Goal: Information Seeking & Learning: Find contact information

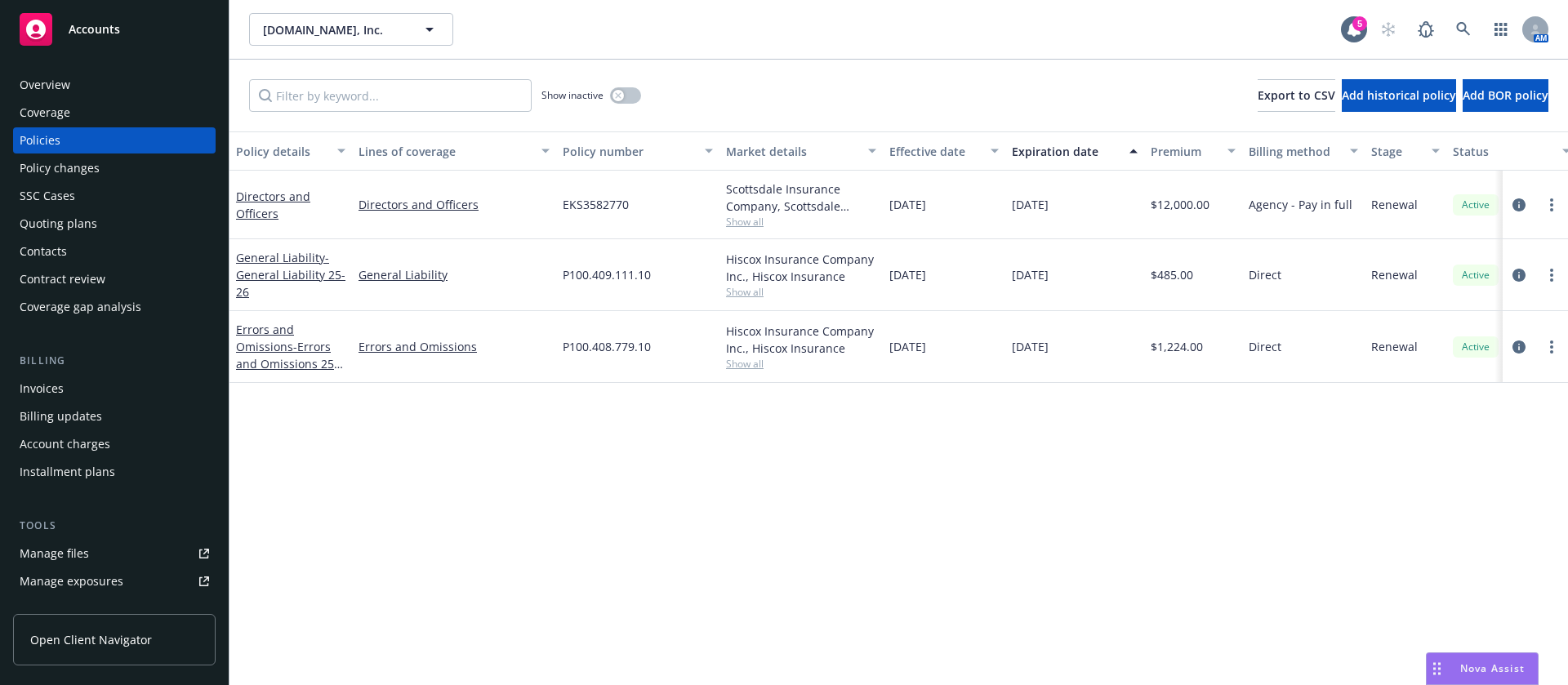
click at [739, 227] on span "Show all" at bounding box center [801, 221] width 150 height 14
click at [987, 524] on div "Policy details Lines of coverage Policy number Market details Effective date Ex…" at bounding box center [899, 408] width 1339 height 554
click at [748, 362] on span "Show all" at bounding box center [801, 364] width 150 height 14
click at [592, 457] on span "Hiscox Insurance" at bounding box center [712, 458] width 300 height 17
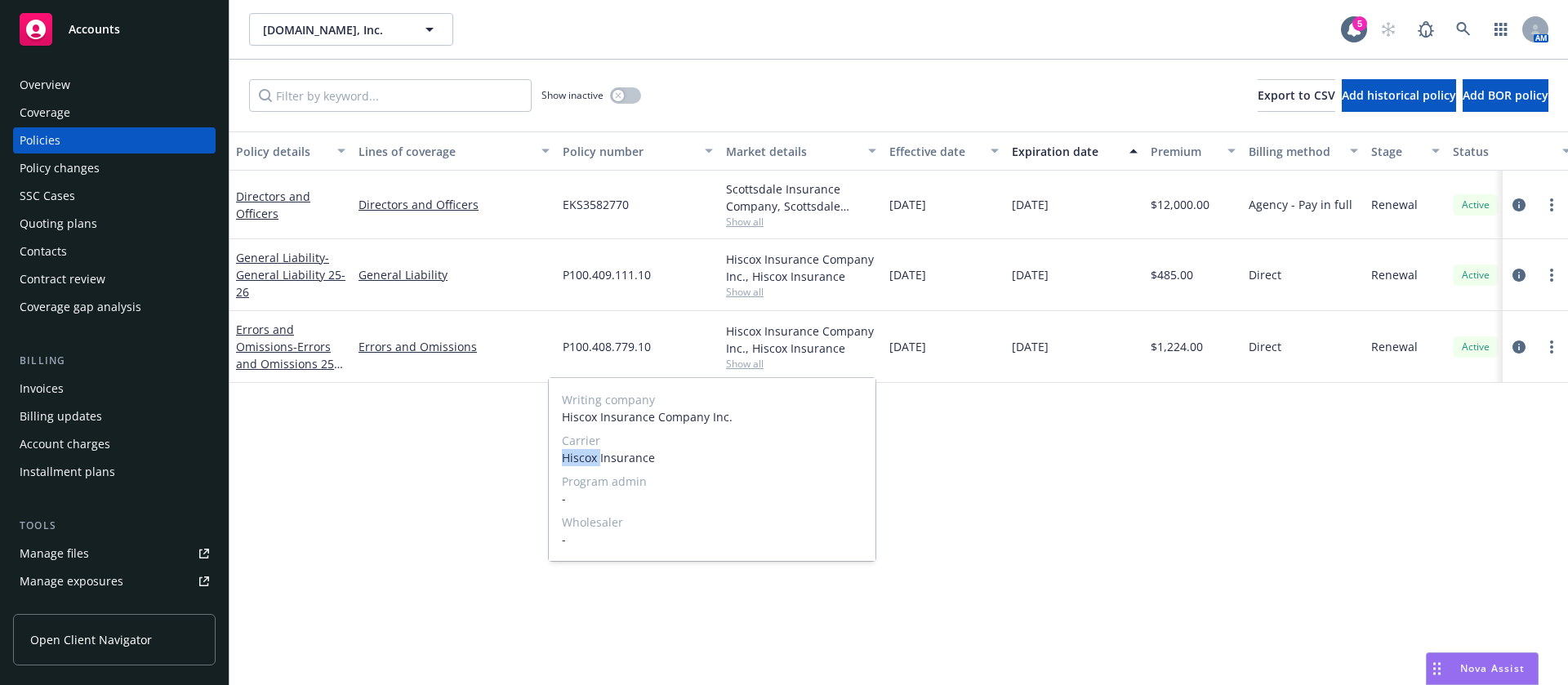
copy span "Hiscox"
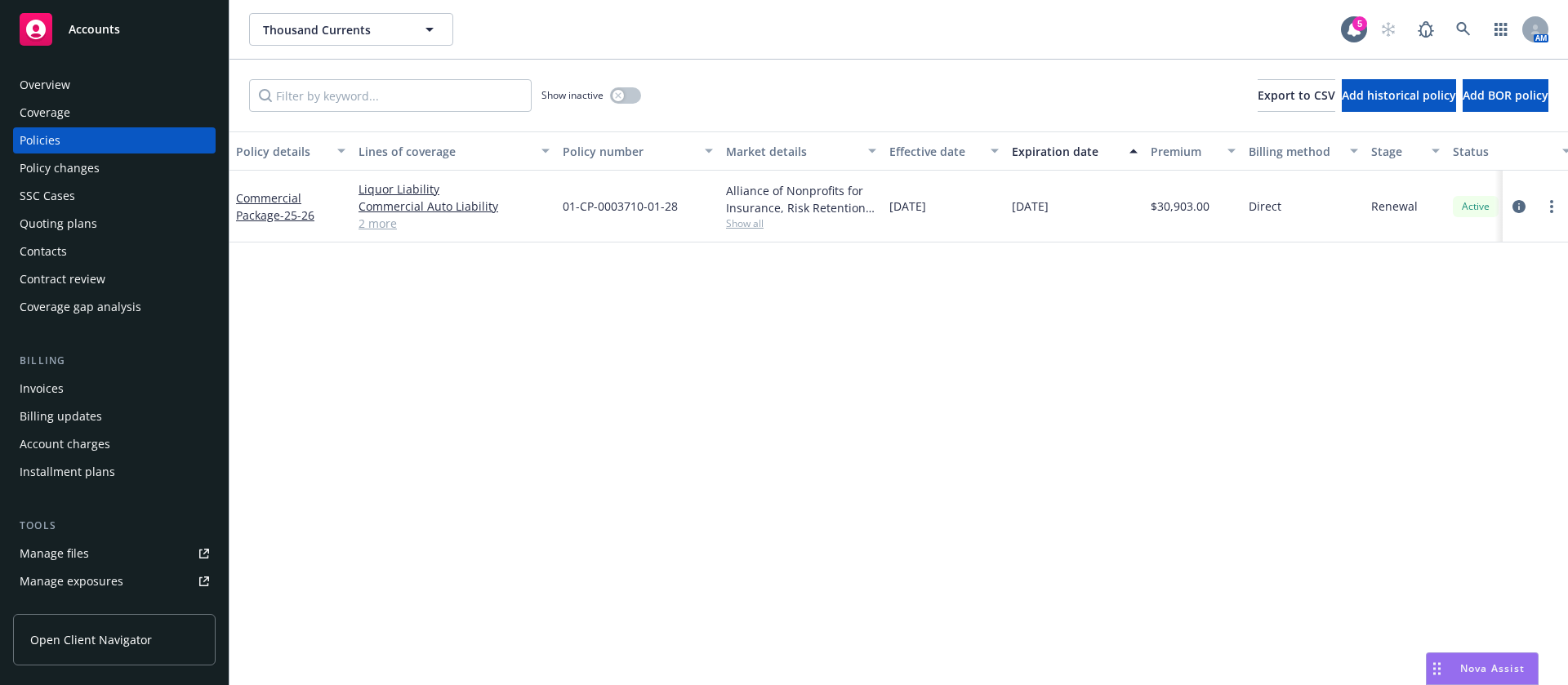
click at [752, 227] on span "Show all" at bounding box center [801, 223] width 150 height 14
click at [76, 248] on div "Contacts" at bounding box center [114, 252] width 189 height 26
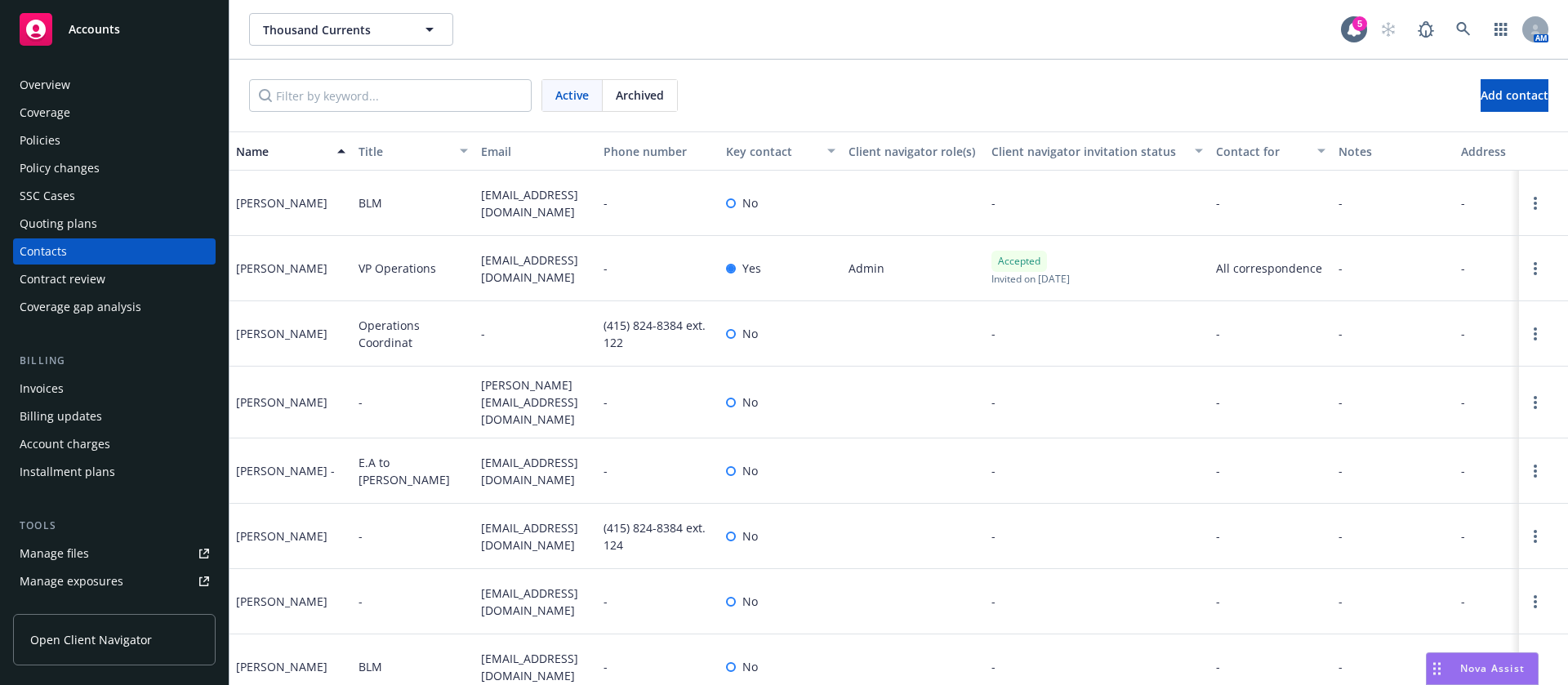
click at [110, 150] on div "Policies" at bounding box center [114, 140] width 189 height 26
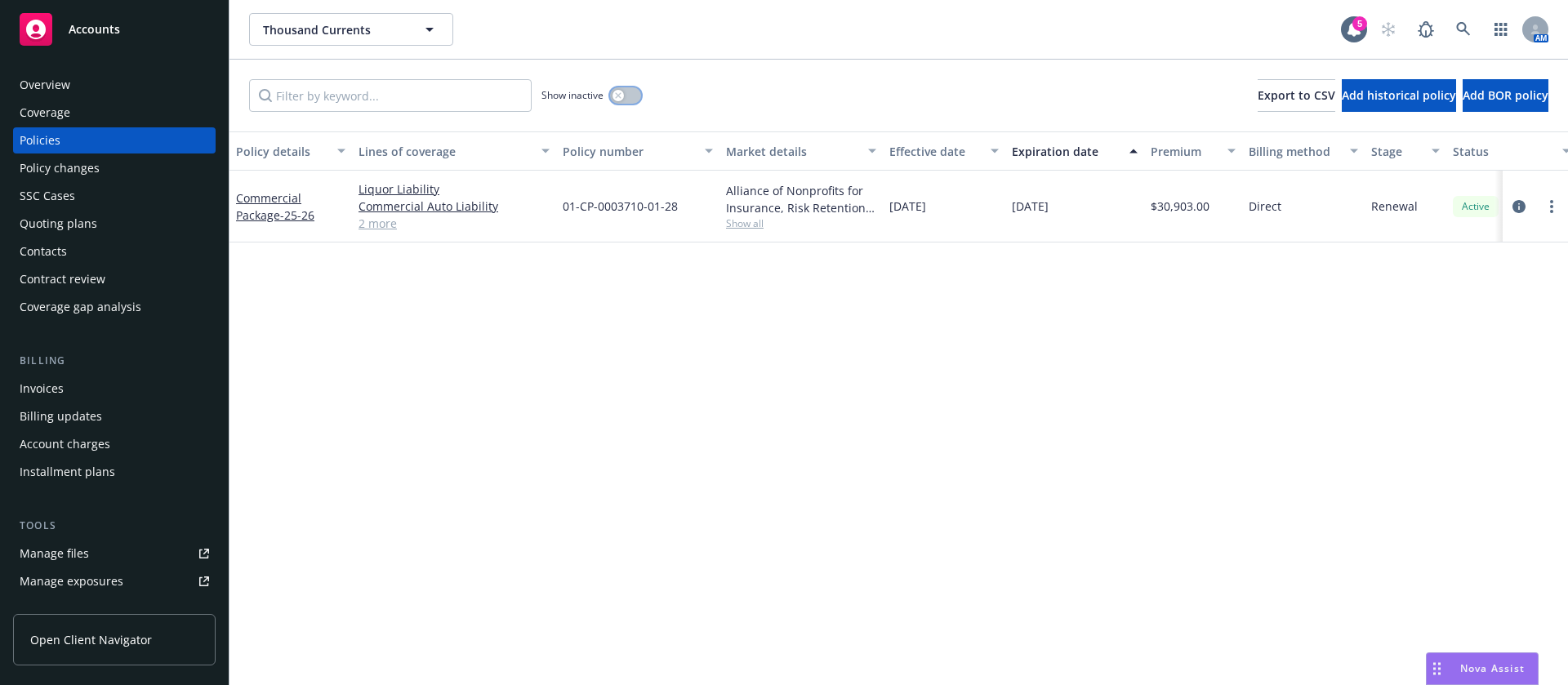
click at [631, 97] on button "button" at bounding box center [625, 95] width 31 height 16
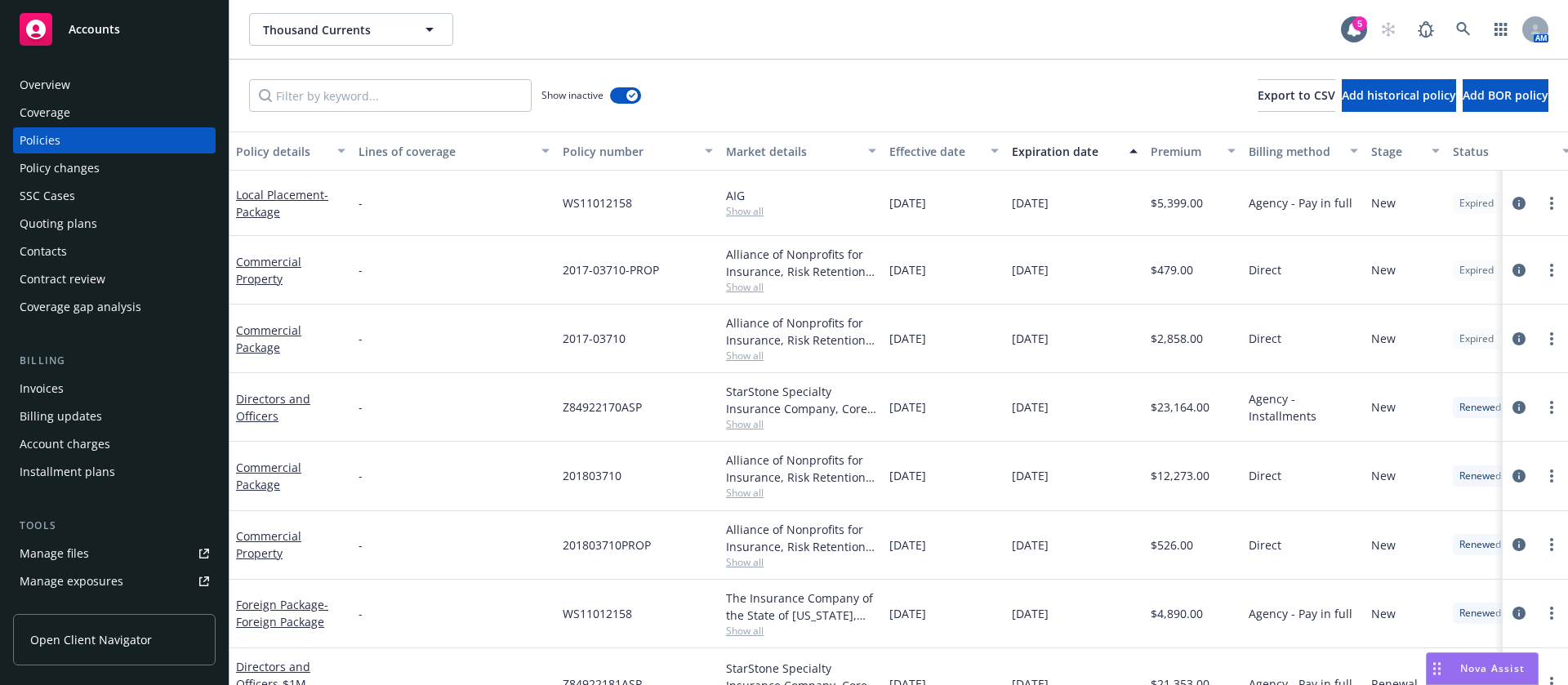
click at [1082, 156] on div "Expiration date" at bounding box center [1066, 151] width 108 height 17
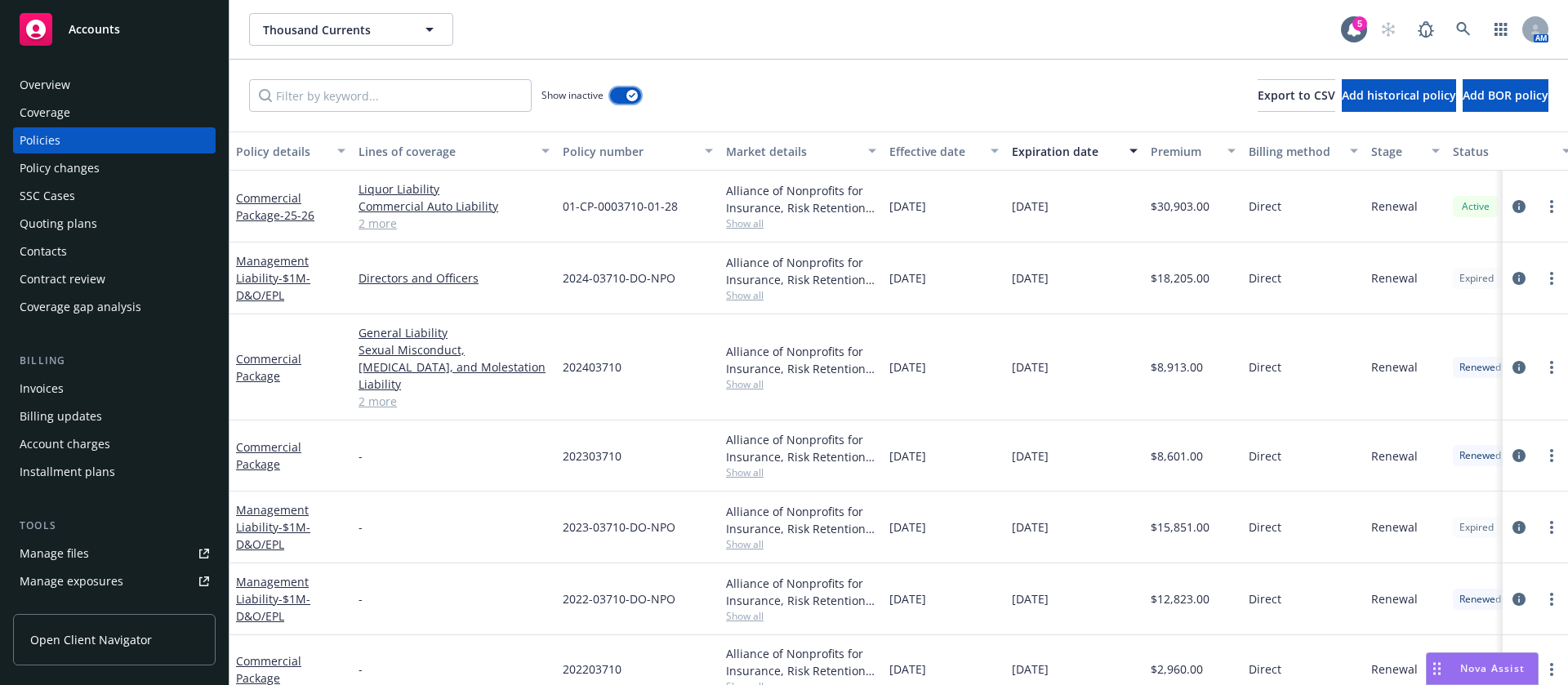
click at [627, 87] on button "button" at bounding box center [625, 95] width 31 height 16
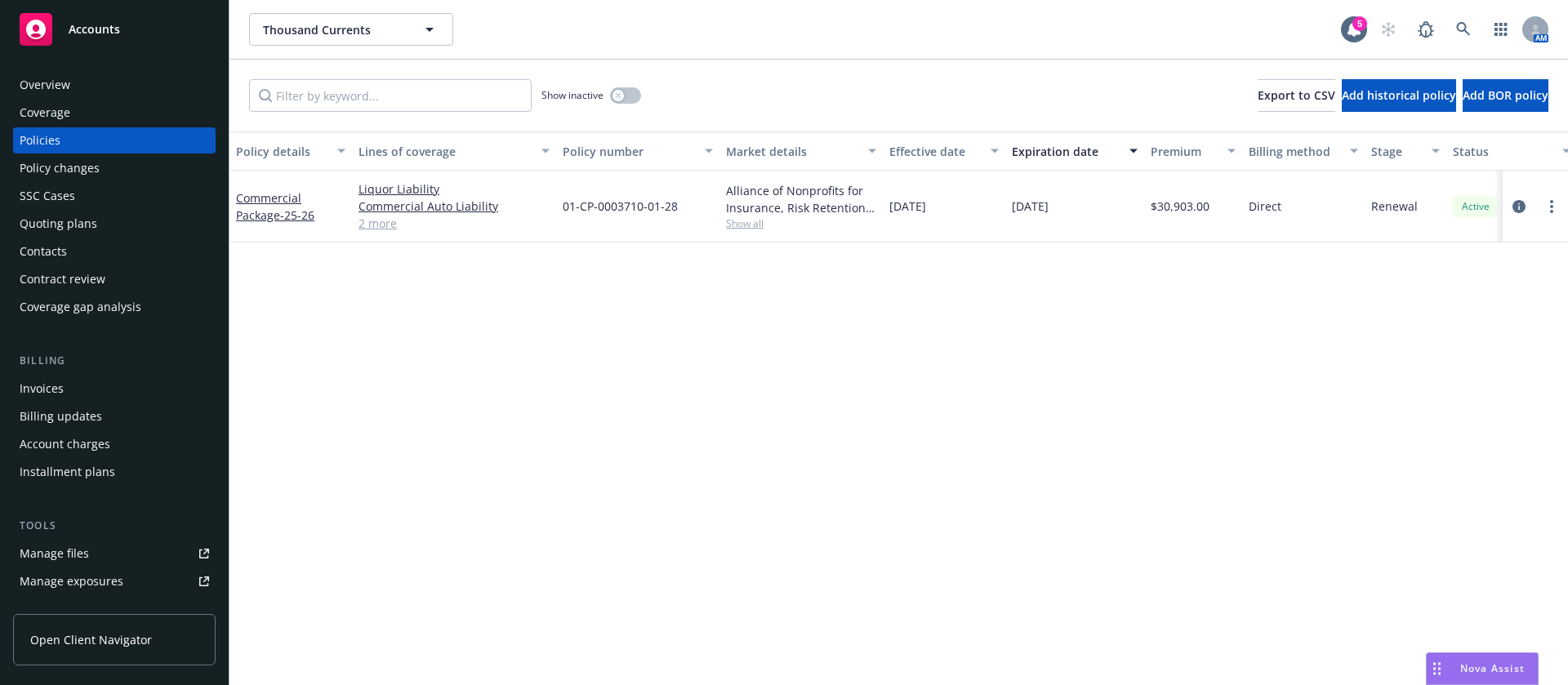
click at [383, 222] on link "2 more" at bounding box center [454, 223] width 191 height 17
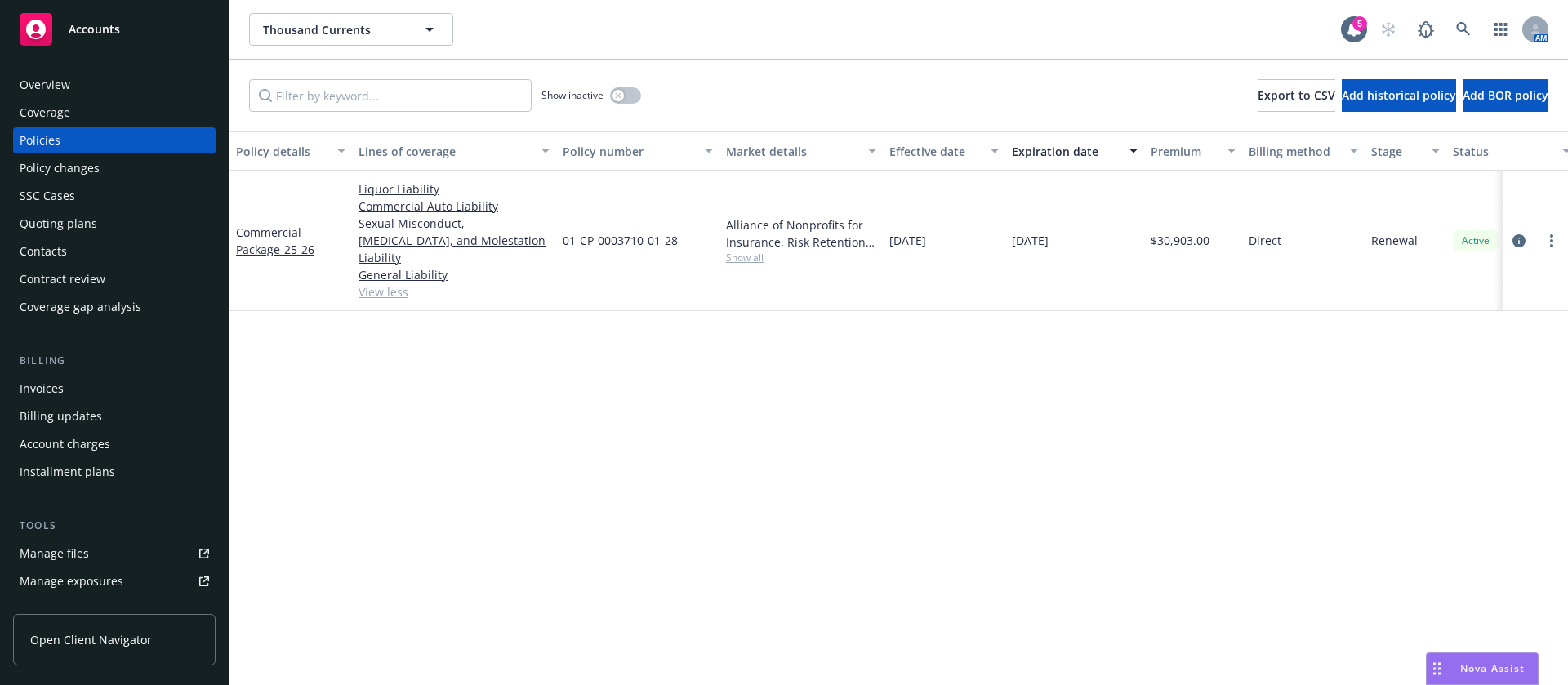
click at [93, 244] on div "Contacts" at bounding box center [114, 252] width 189 height 26
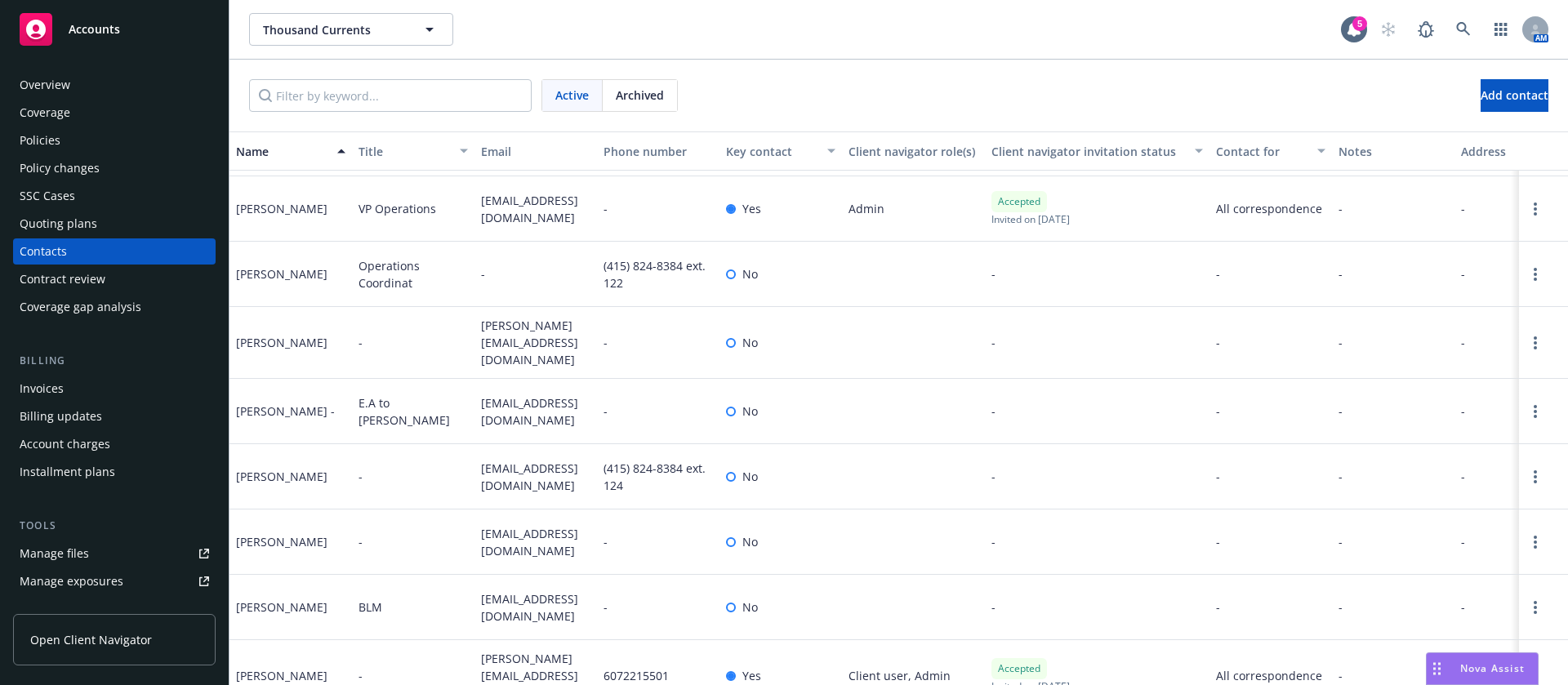
scroll to position [93, 0]
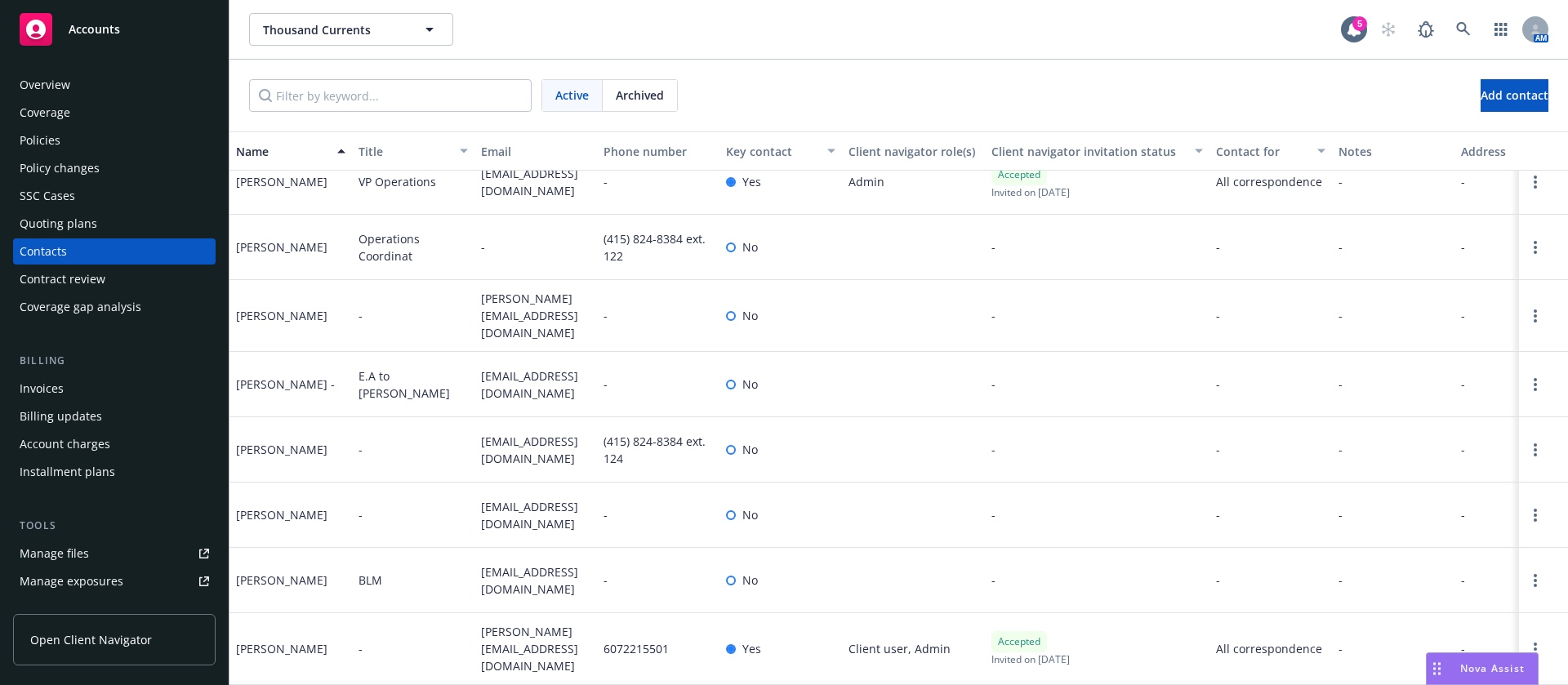
click at [499, 633] on span "[PERSON_NAME][EMAIL_ADDRESS][DOMAIN_NAME]" at bounding box center [535, 648] width 110 height 51
copy span "[PERSON_NAME][EMAIL_ADDRESS][DOMAIN_NAME]"
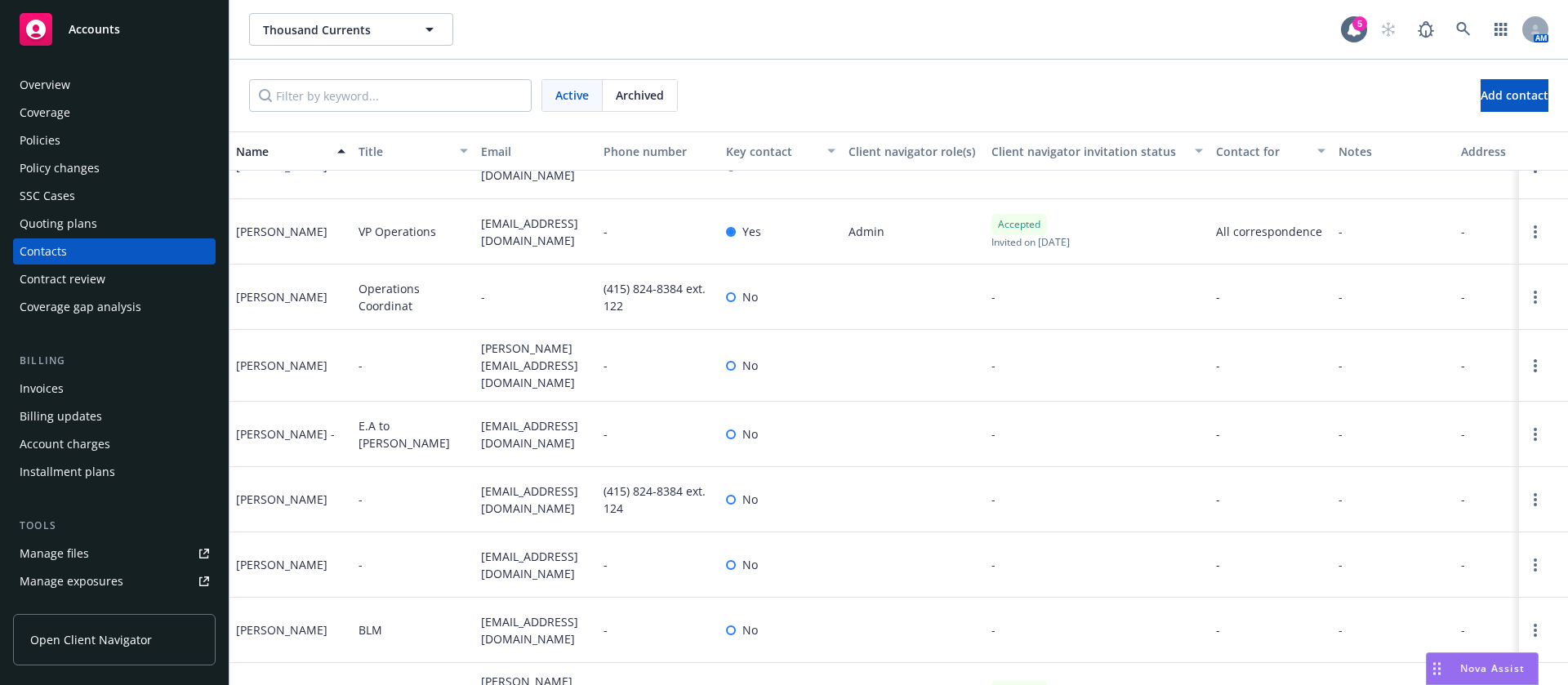
scroll to position [0, 0]
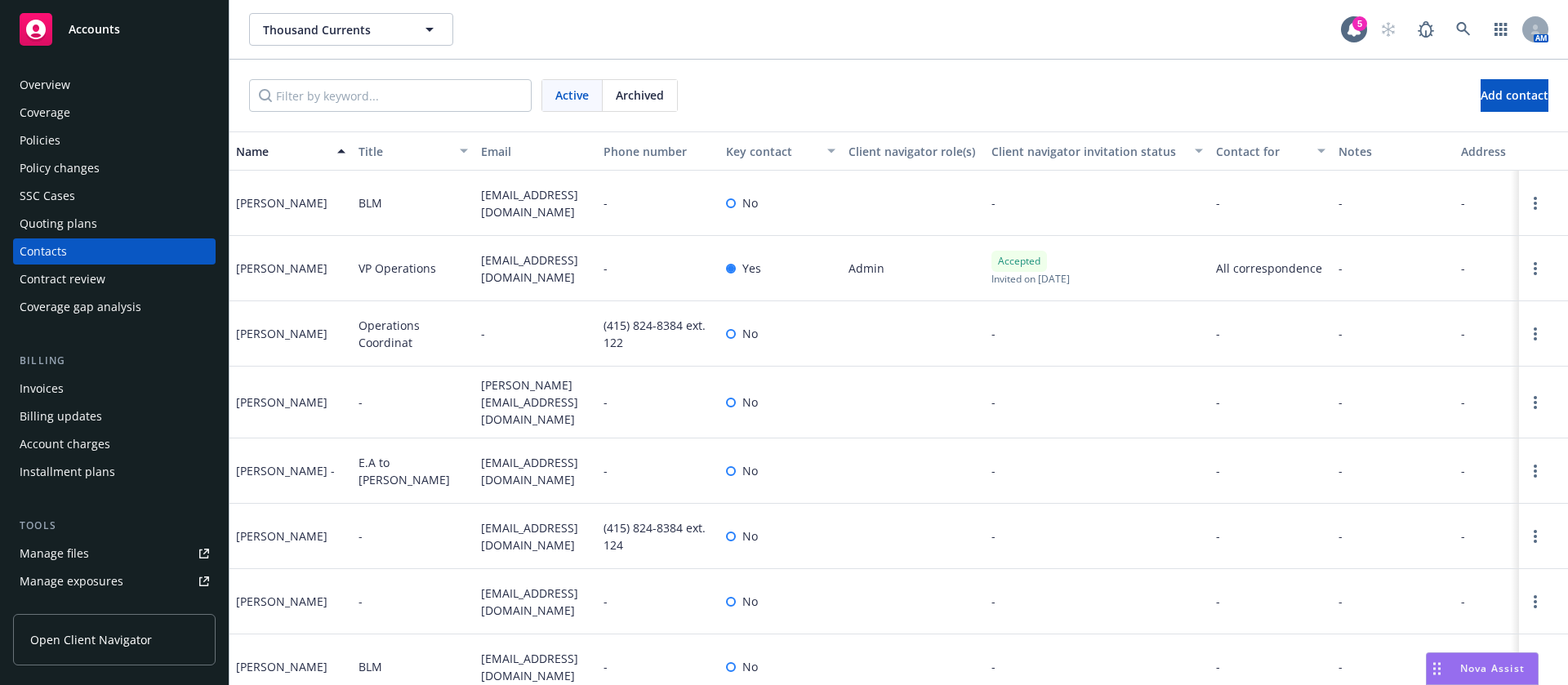
click at [534, 257] on span "[EMAIL_ADDRESS][DOMAIN_NAME]" at bounding box center [535, 269] width 110 height 35
copy span "[EMAIL_ADDRESS][DOMAIN_NAME]"
click at [74, 139] on div "Policies" at bounding box center [114, 140] width 189 height 26
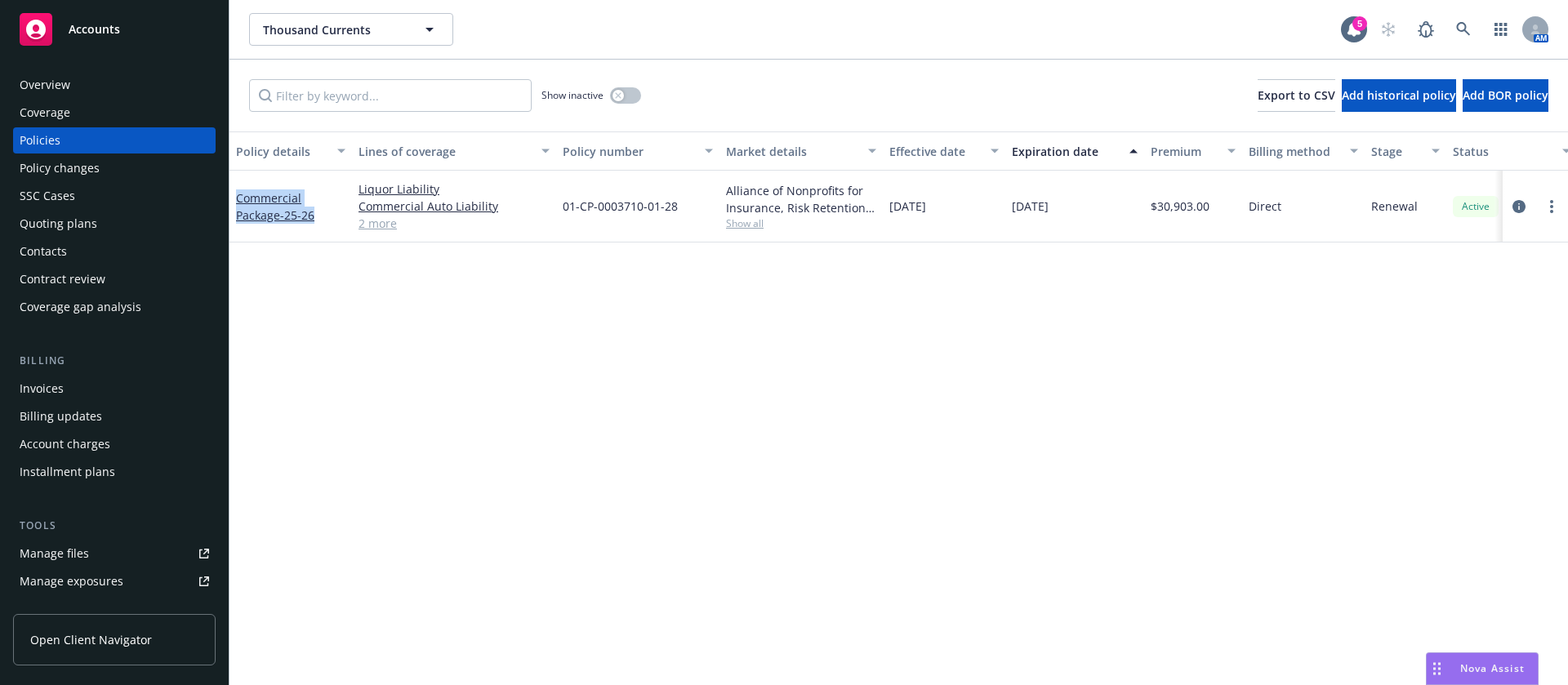
drag, startPoint x: 330, startPoint y: 231, endPoint x: 230, endPoint y: 196, distance: 105.9
click at [230, 196] on div "Commercial Package - 25-26" at bounding box center [291, 206] width 123 height 72
copy link "Commercial Package - 25-26"
